Goal: Find specific page/section: Find specific page/section

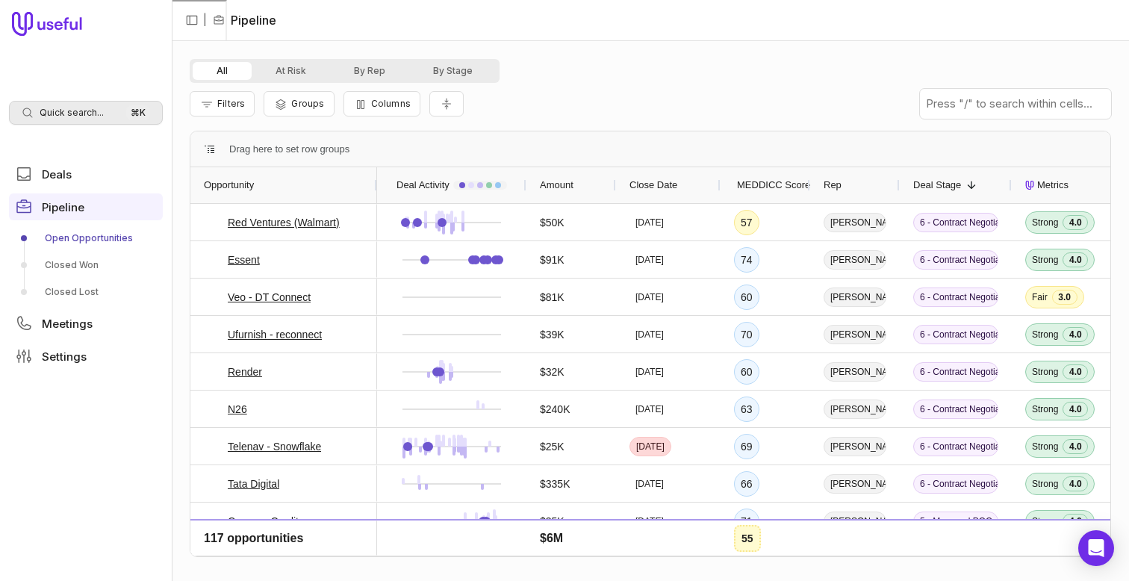
click at [95, 117] on span "Quick search..." at bounding box center [72, 113] width 64 height 12
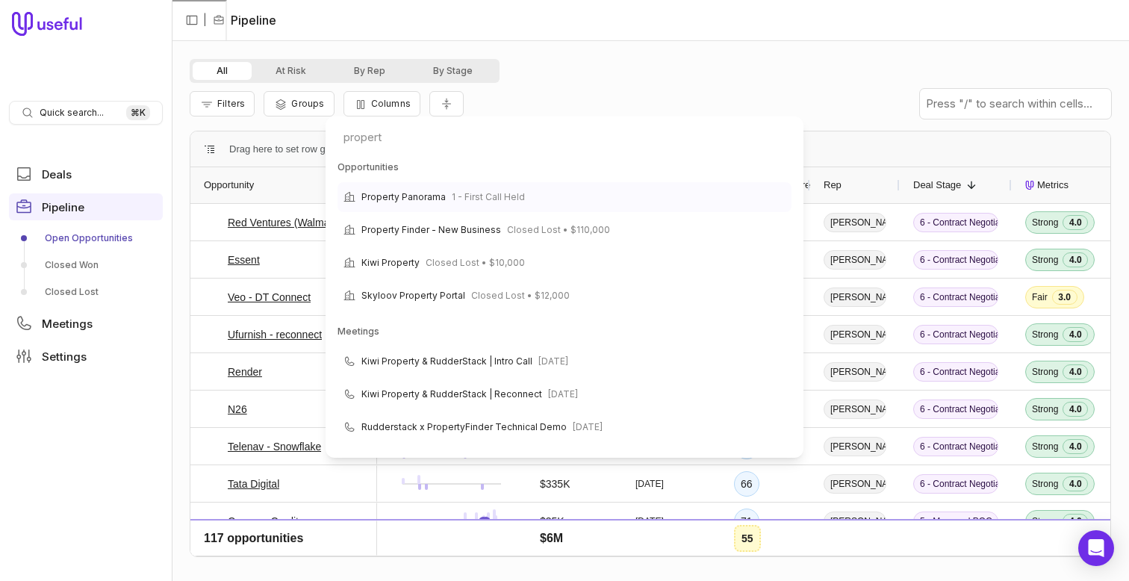
type input "propert"
click at [414, 209] on div "Property Panorama 1 - First Call Held" at bounding box center [564, 197] width 454 height 30
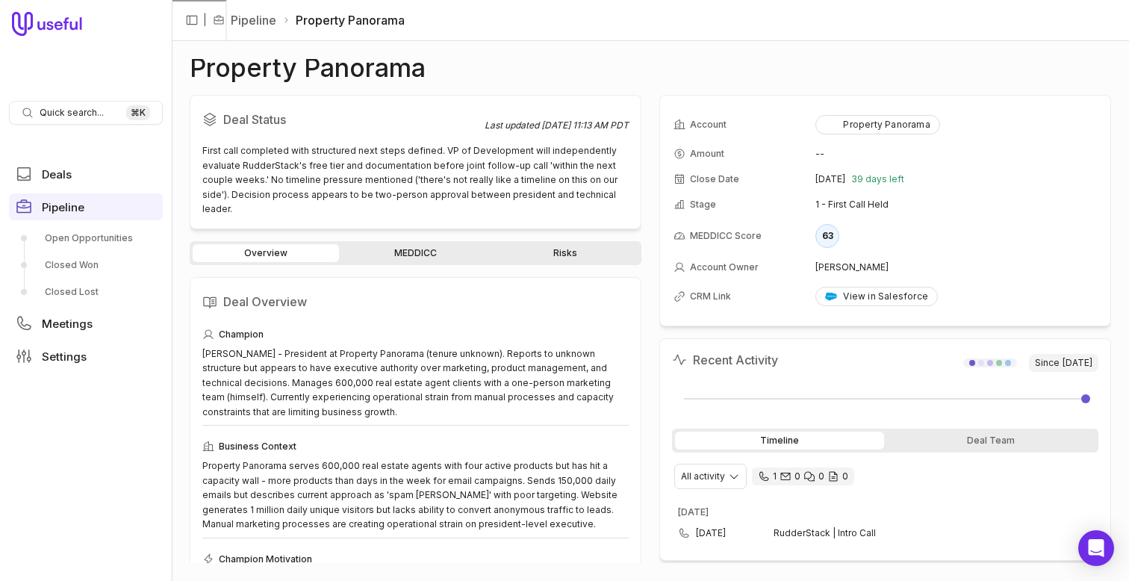
click at [433, 244] on link "MEDDICC" at bounding box center [415, 253] width 146 height 18
